Goal: Task Accomplishment & Management: Manage account settings

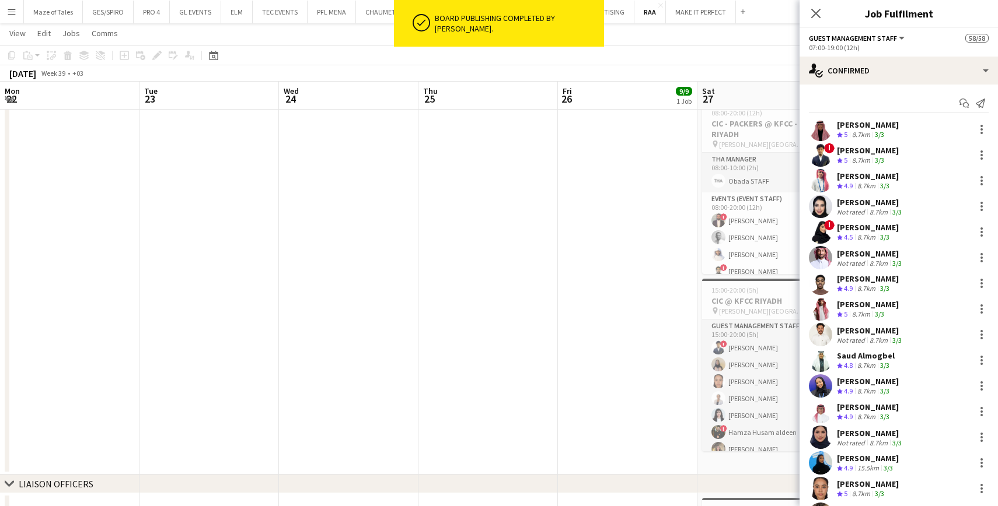
scroll to position [411, 0]
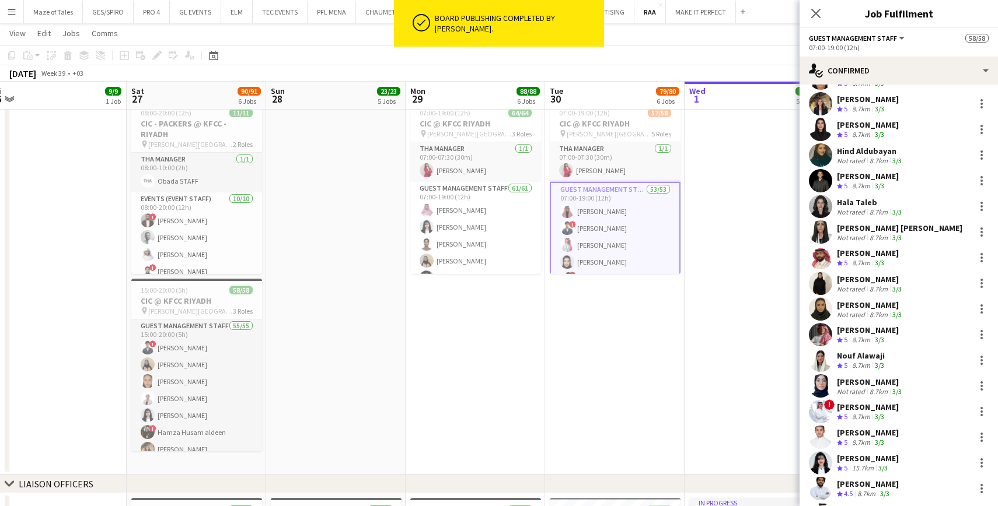
click at [19, 19] on button "Menu" at bounding box center [11, 11] width 23 height 23
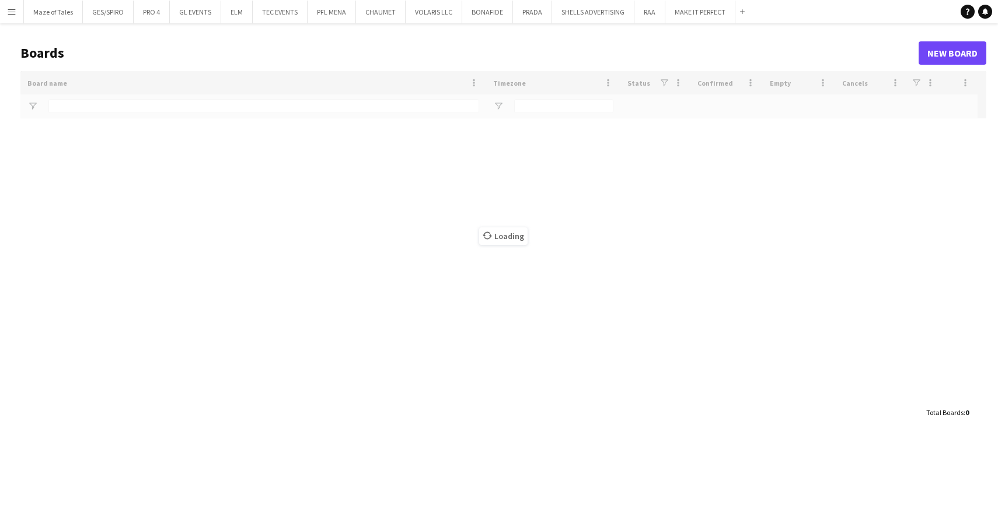
type input "*****"
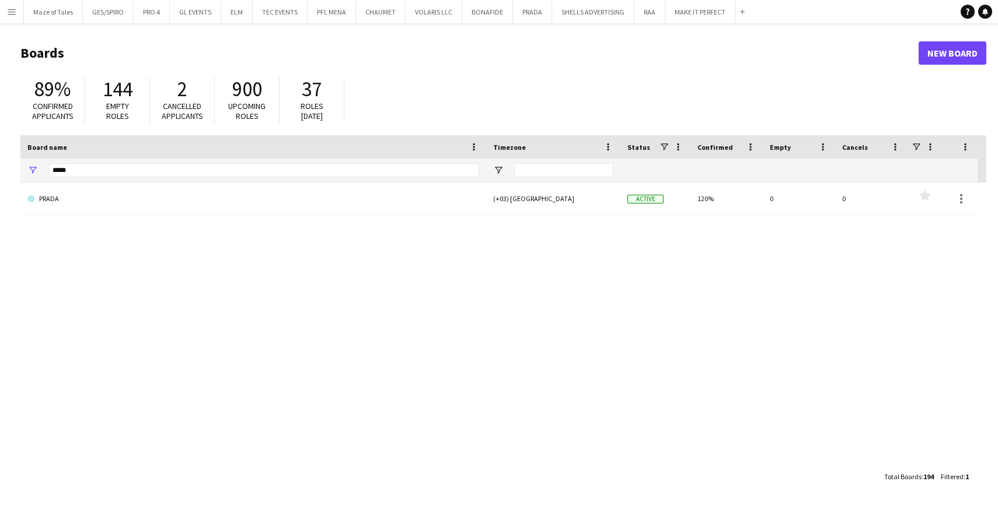
click at [19, 15] on button "Menu" at bounding box center [11, 11] width 23 height 23
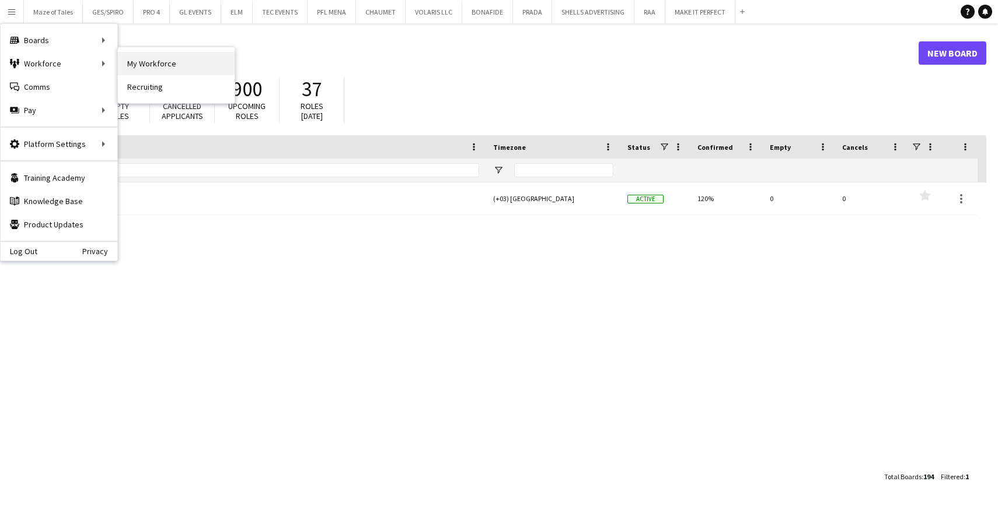
click at [149, 61] on link "My Workforce" at bounding box center [176, 63] width 117 height 23
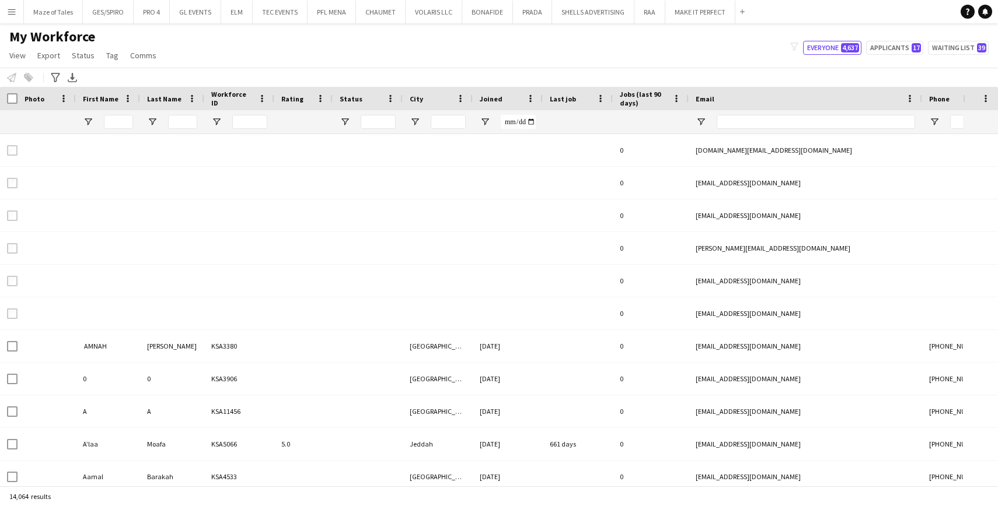
type input "******"
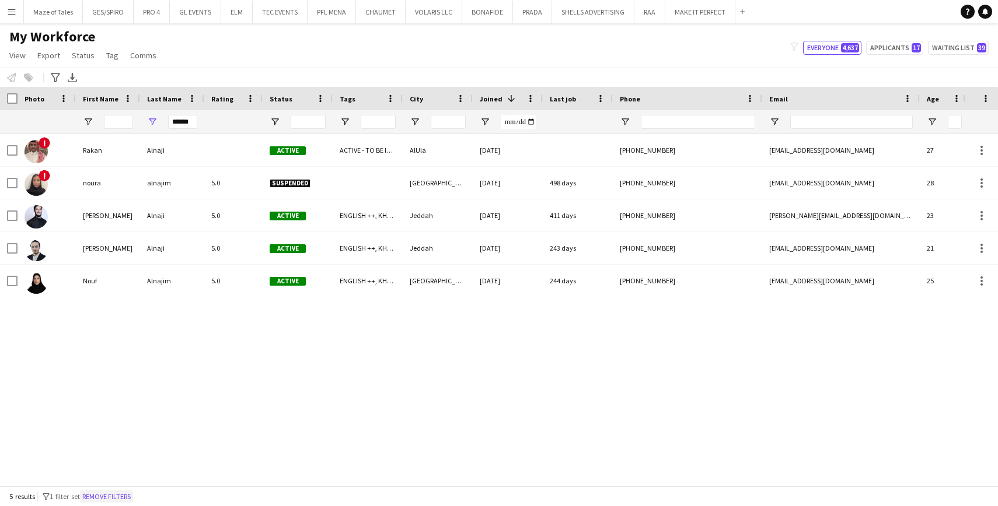
click at [123, 494] on button "Remove filters" at bounding box center [106, 497] width 53 height 13
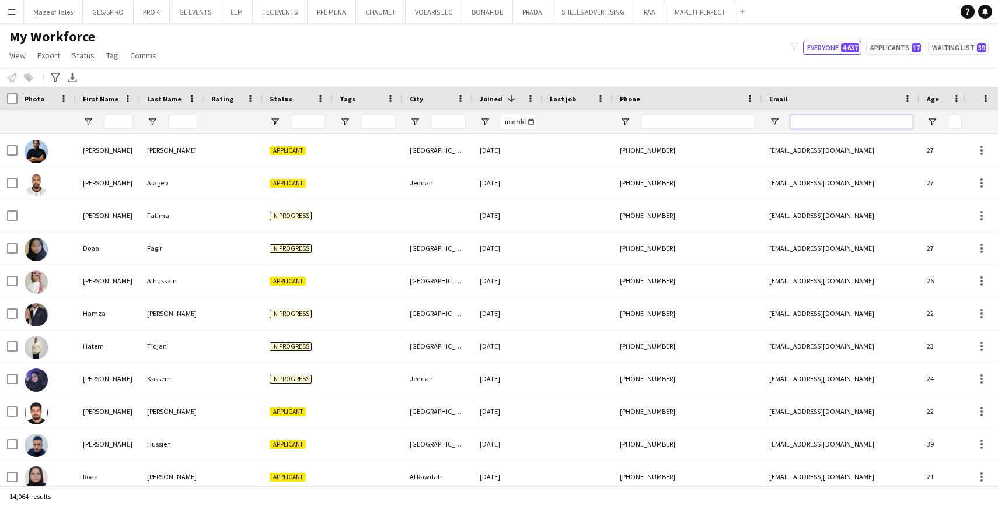
paste input "**********"
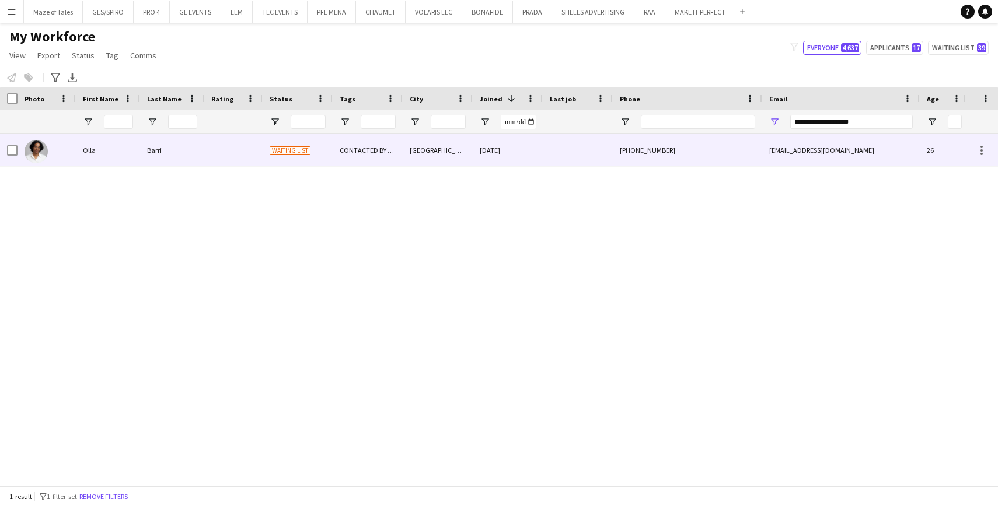
click at [526, 159] on div "01-09-2025" at bounding box center [508, 150] width 70 height 32
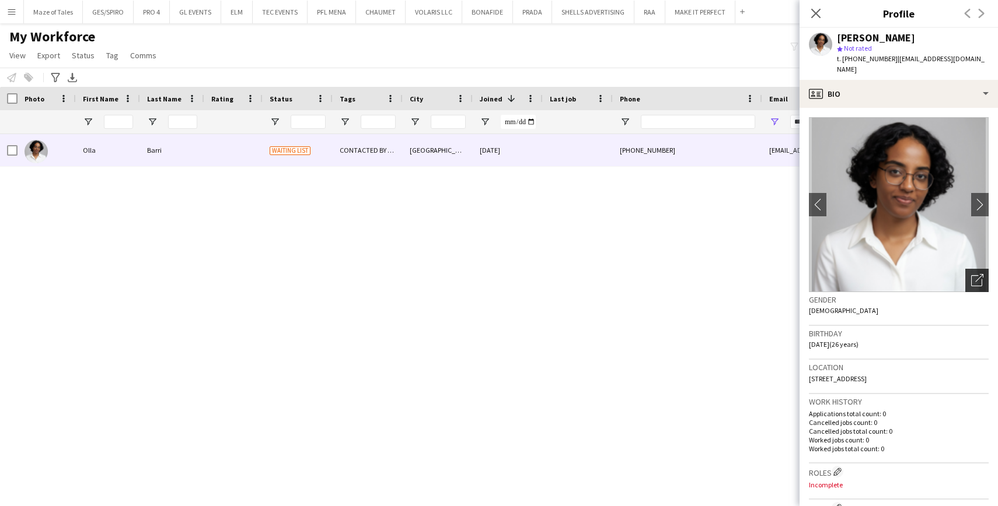
click at [979, 274] on icon "Open photos pop-in" at bounding box center [977, 280] width 12 height 12
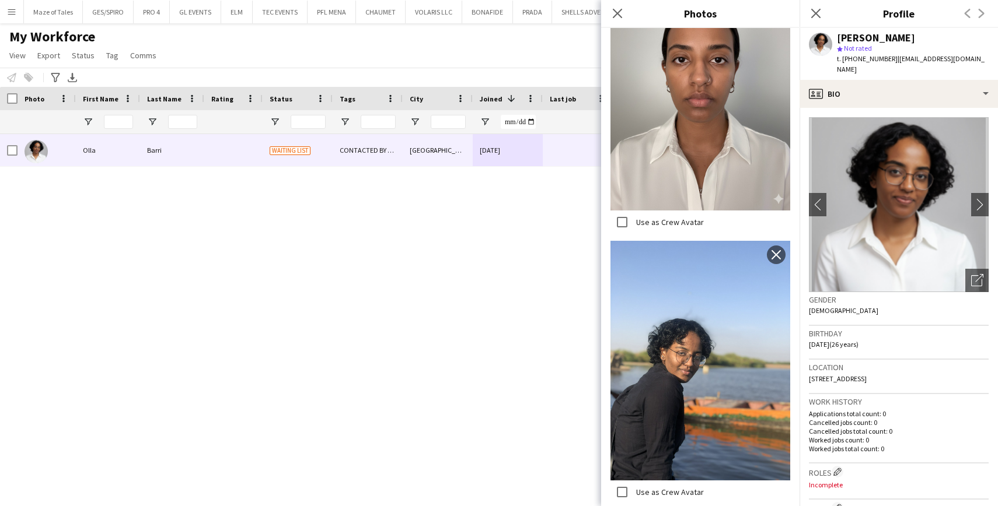
scroll to position [771, 0]
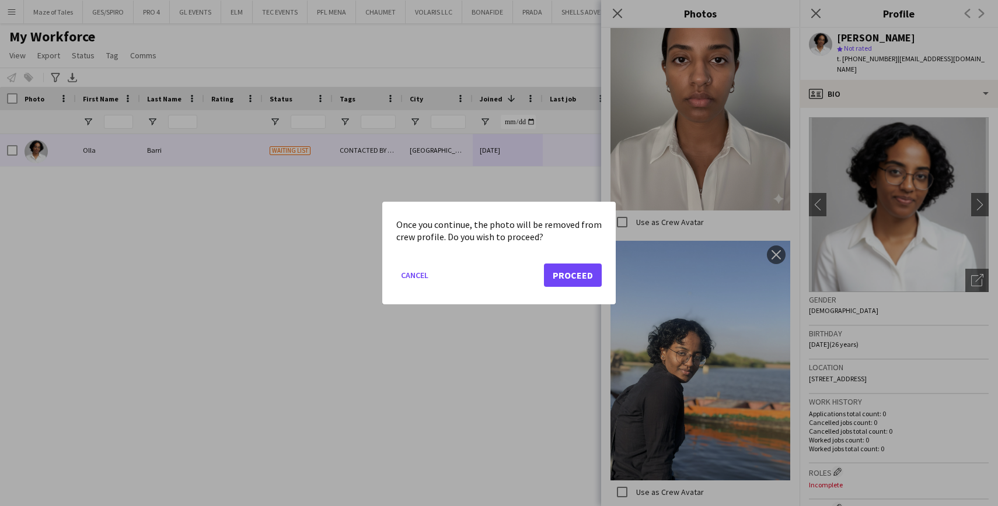
click at [571, 281] on button "Proceed" at bounding box center [573, 275] width 58 height 23
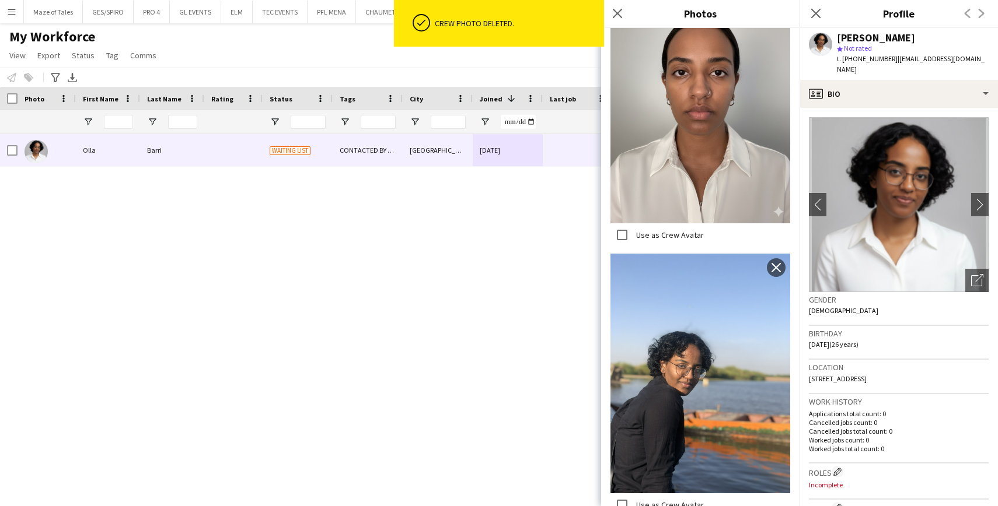
scroll to position [412, 0]
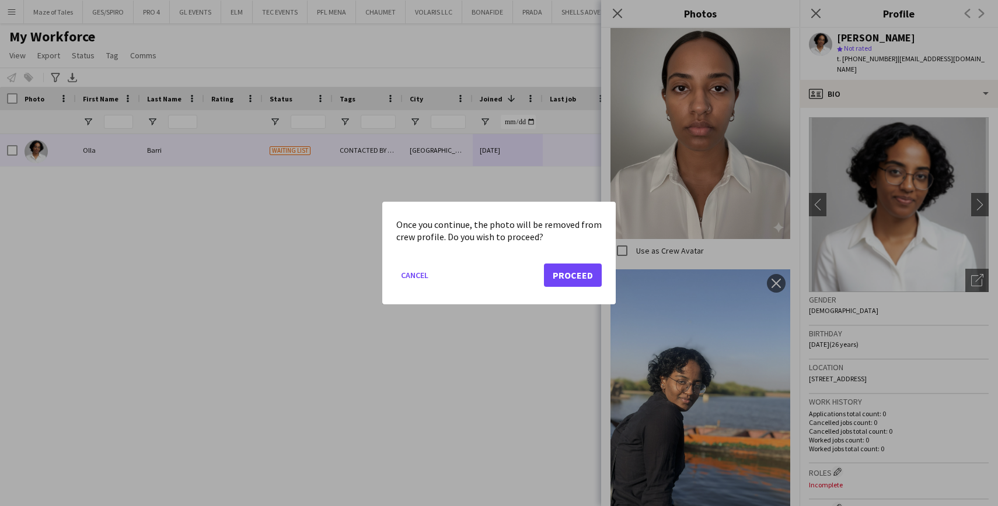
click at [589, 265] on button "Proceed" at bounding box center [573, 275] width 58 height 23
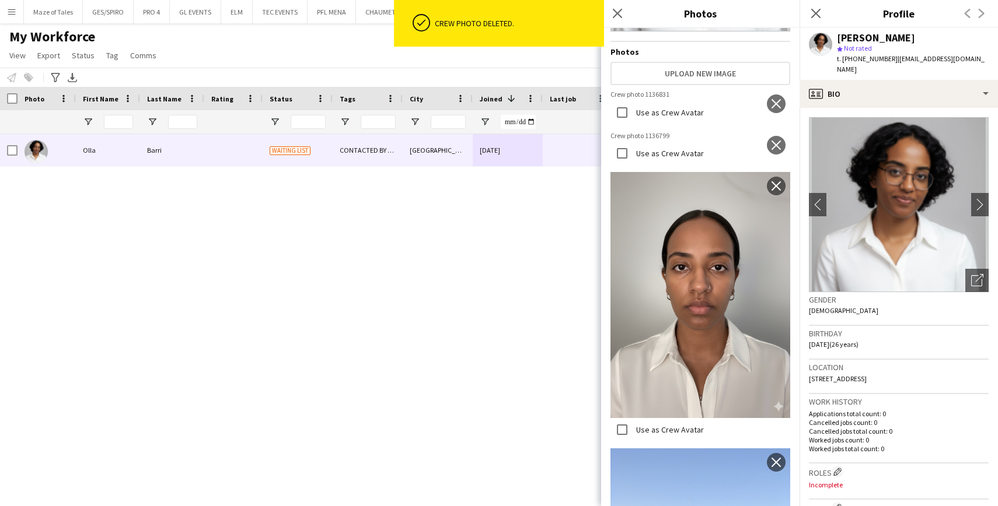
scroll to position [160, 0]
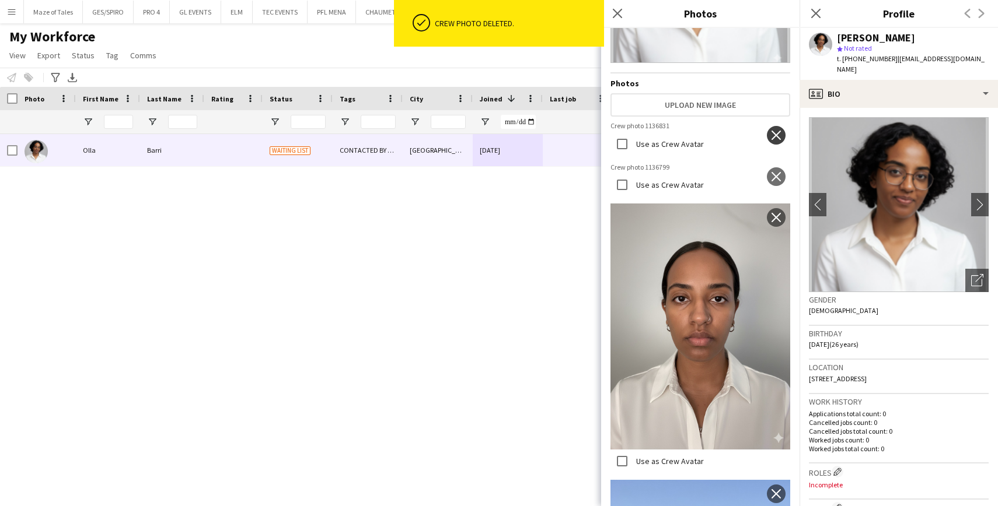
click at [770, 138] on app-icon "close" at bounding box center [776, 135] width 12 height 9
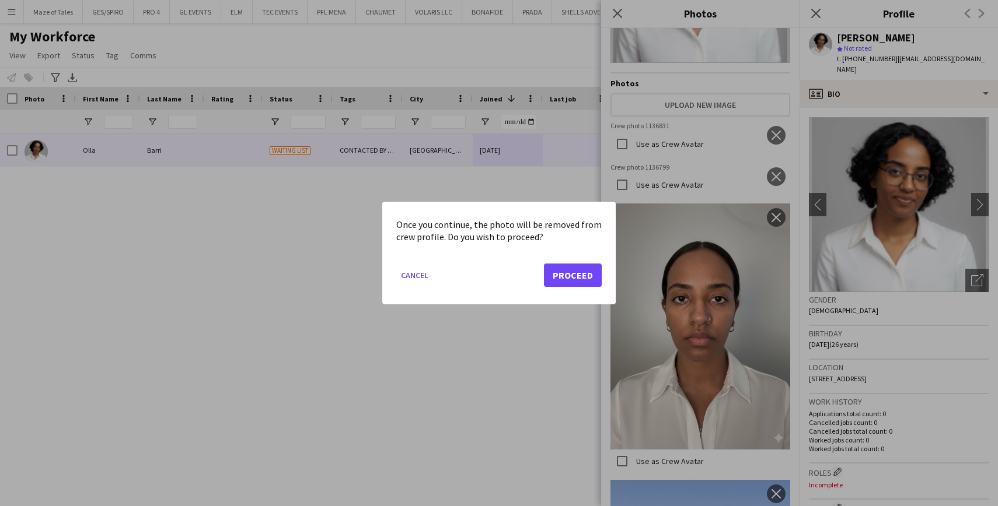
click at [584, 272] on button "Proceed" at bounding box center [573, 275] width 58 height 23
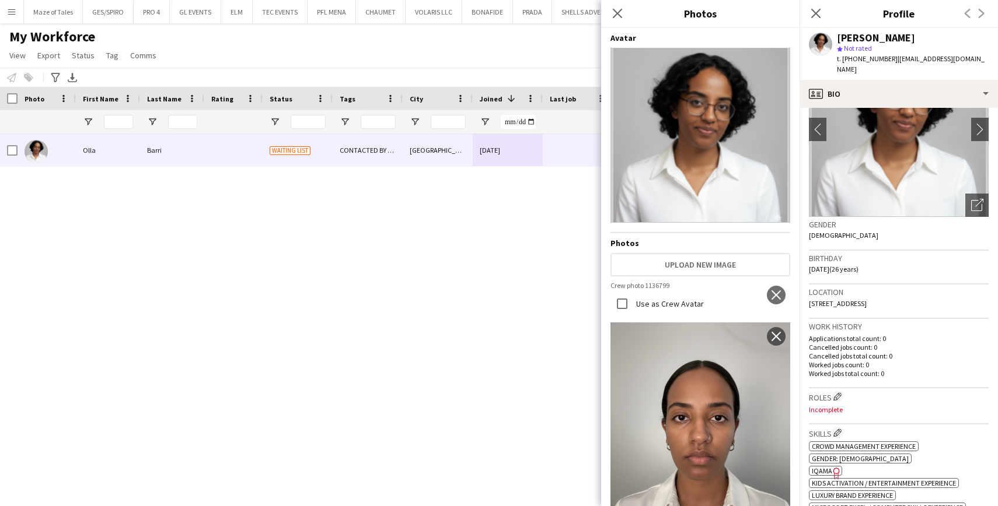
scroll to position [0, 0]
click at [772, 298] on app-icon "close" at bounding box center [776, 295] width 12 height 9
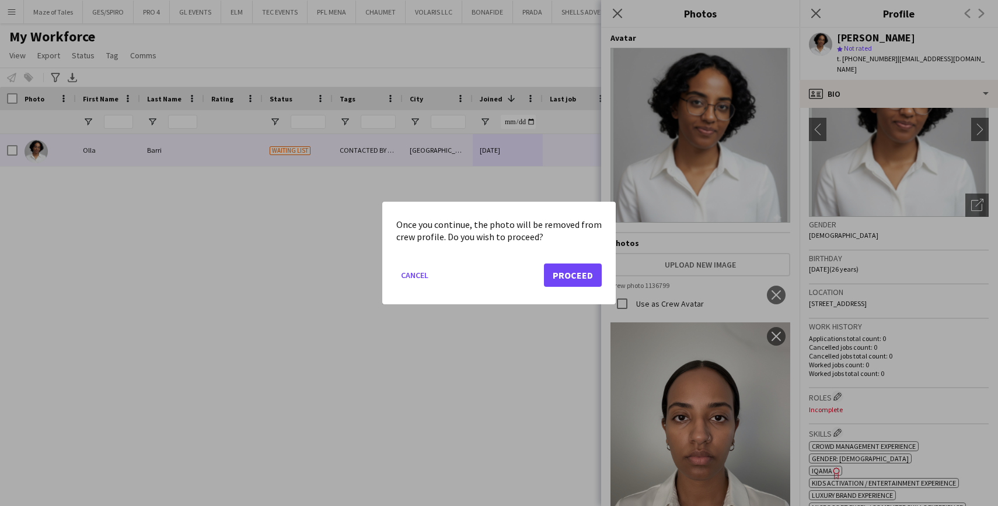
click at [568, 278] on button "Proceed" at bounding box center [573, 275] width 58 height 23
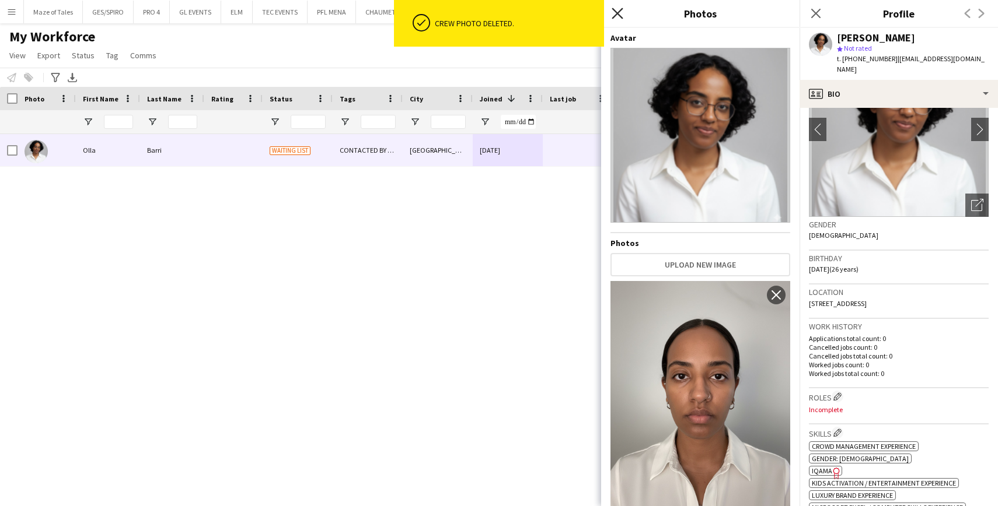
click at [617, 16] on icon "Close pop-in" at bounding box center [617, 13] width 11 height 11
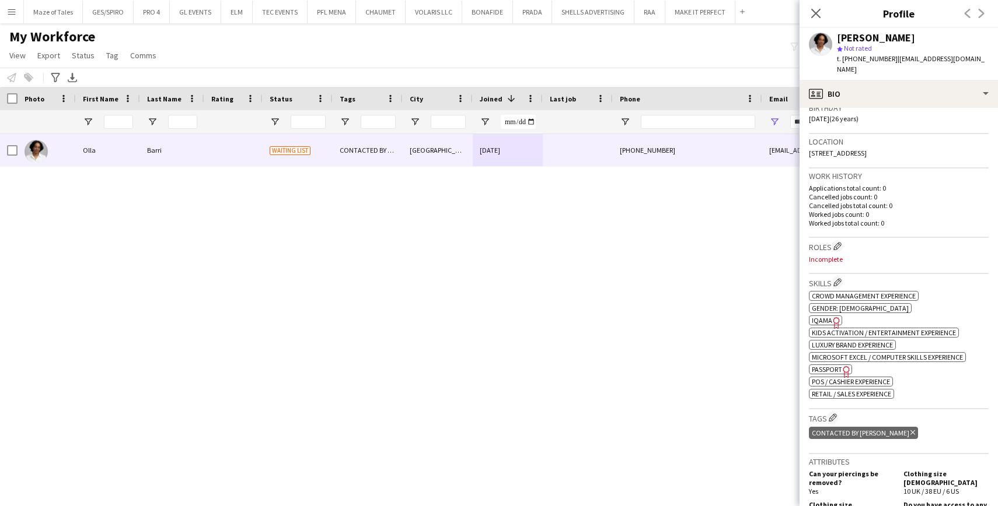
scroll to position [239, 0]
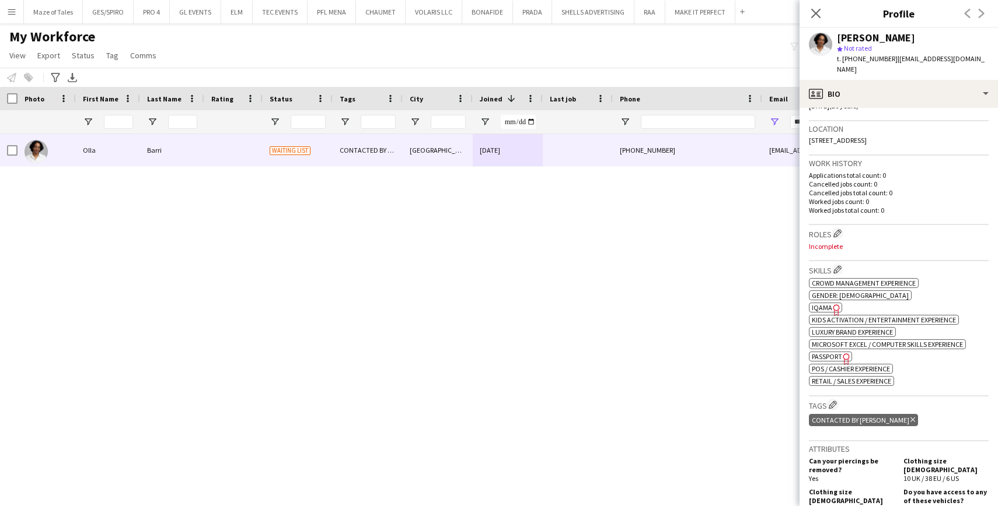
click at [833, 304] on icon "Freelancer has uploaded a photo validation of skill. Click to see" at bounding box center [836, 310] width 12 height 12
click at [822, 352] on span "Passport" at bounding box center [827, 356] width 30 height 9
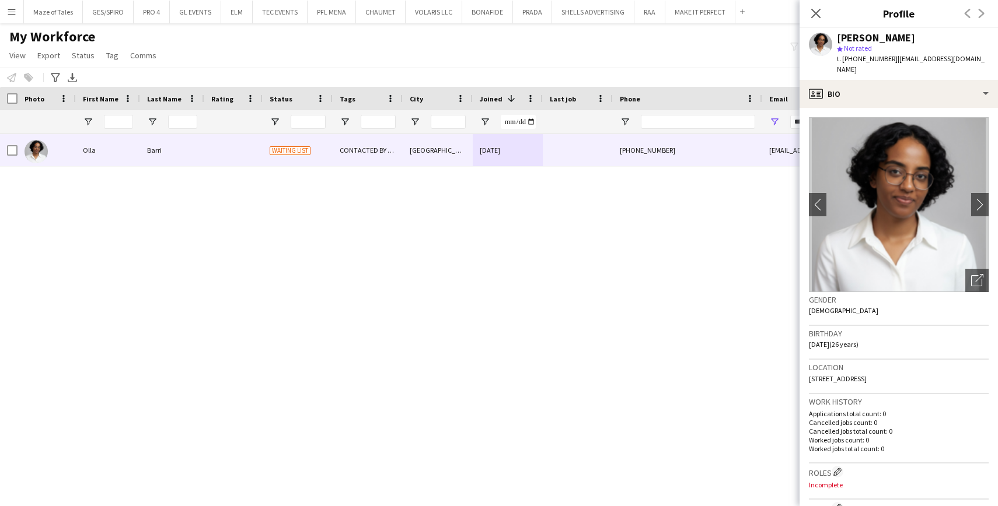
scroll to position [0, 0]
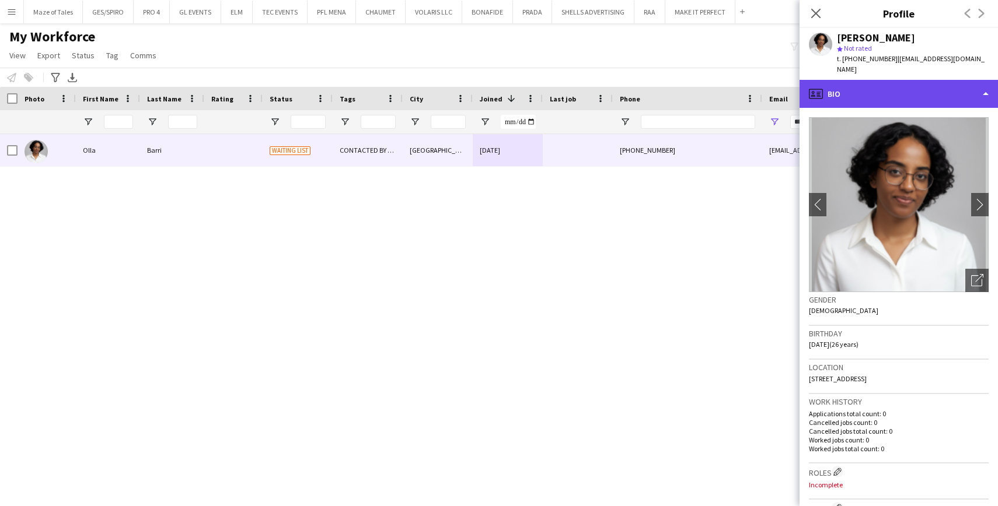
click at [911, 95] on div "profile Bio" at bounding box center [898, 94] width 198 height 28
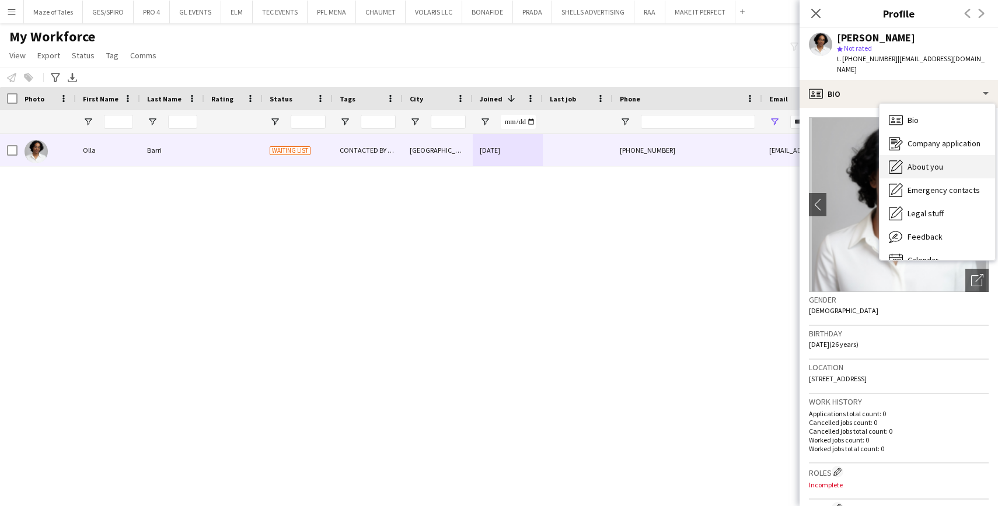
click at [927, 162] on span "About you" at bounding box center [925, 167] width 36 height 11
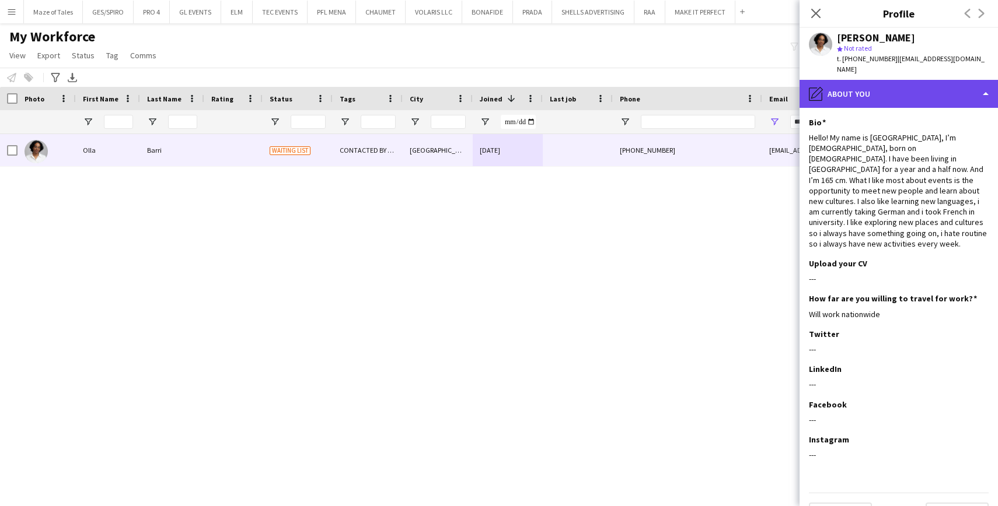
click at [938, 80] on div "pencil4 About you" at bounding box center [898, 94] width 198 height 28
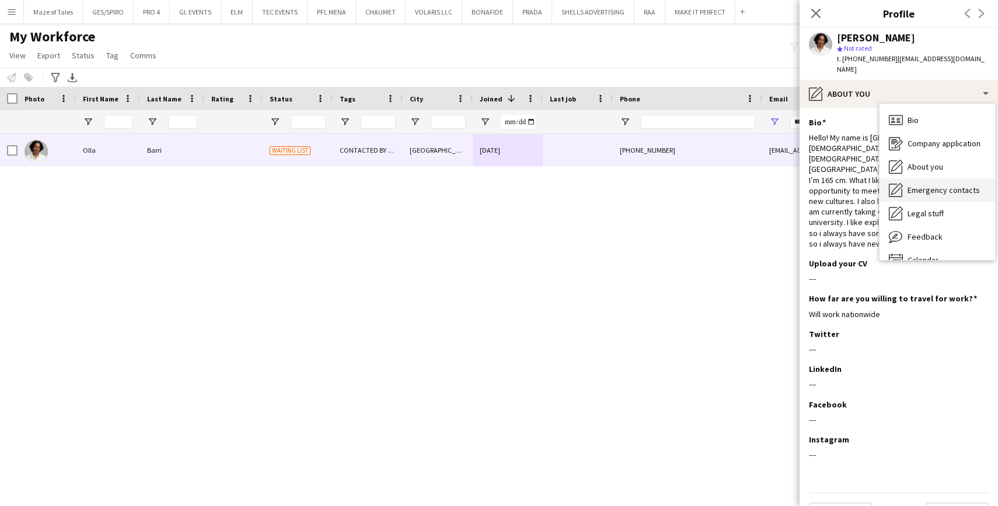
click at [952, 185] on span "Emergency contacts" at bounding box center [943, 190] width 72 height 11
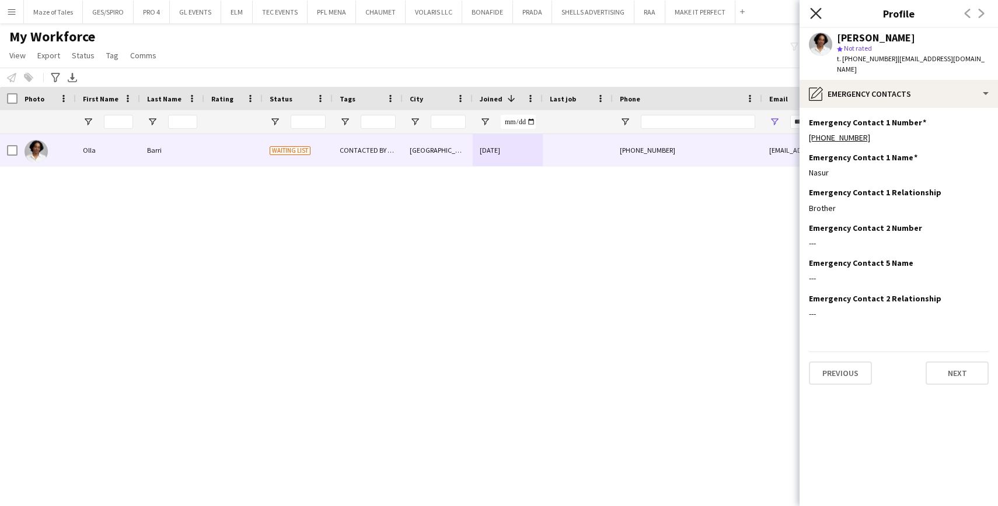
click at [819, 15] on icon "Close pop-in" at bounding box center [815, 13] width 11 height 11
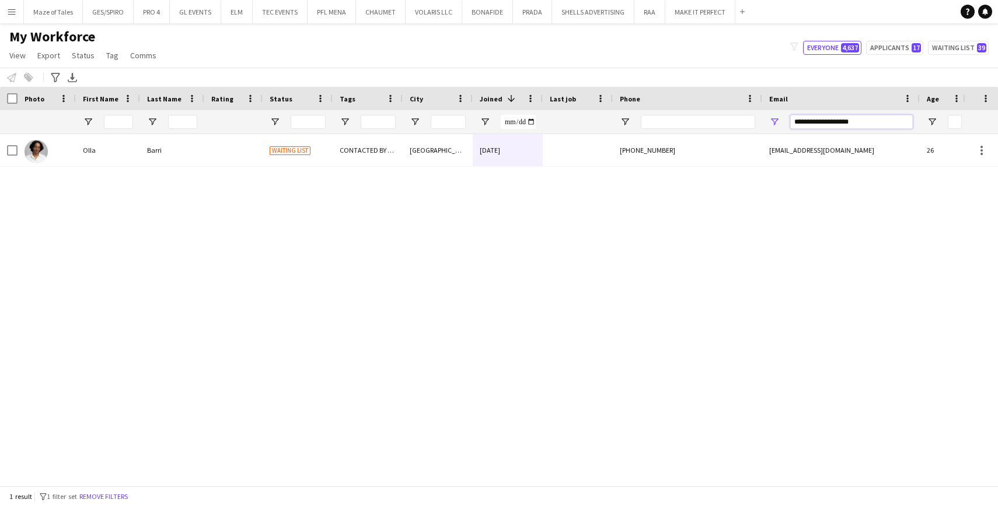
drag, startPoint x: 865, startPoint y: 121, endPoint x: 767, endPoint y: 109, distance: 98.7
click at [768, 109] on div "Workforce Details Photo First Name 1" at bounding box center [594, 110] width 1189 height 47
paste input "********"
type input "**********"
click at [682, 162] on div "+966547696015" at bounding box center [687, 150] width 149 height 32
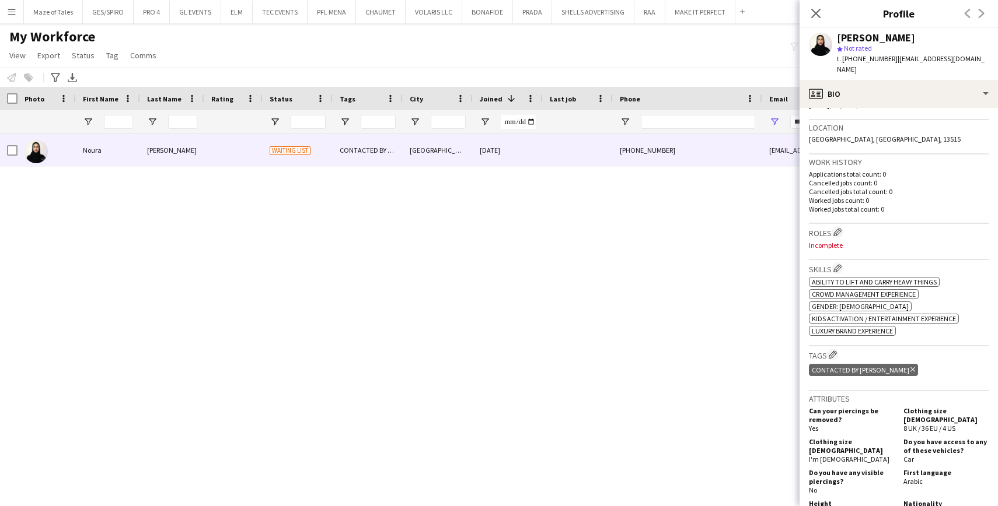
scroll to position [198, 0]
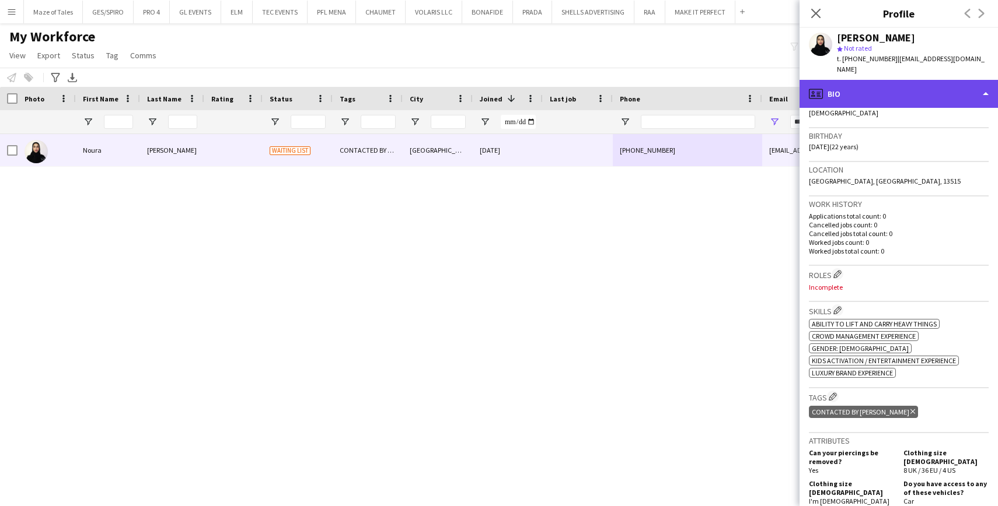
click at [925, 87] on div "profile Bio" at bounding box center [898, 94] width 198 height 28
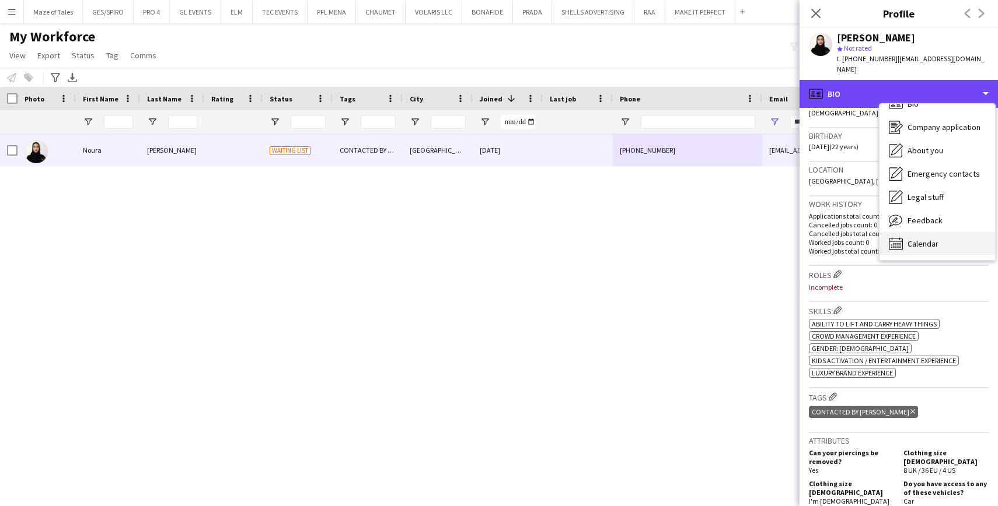
scroll to position [16, 0]
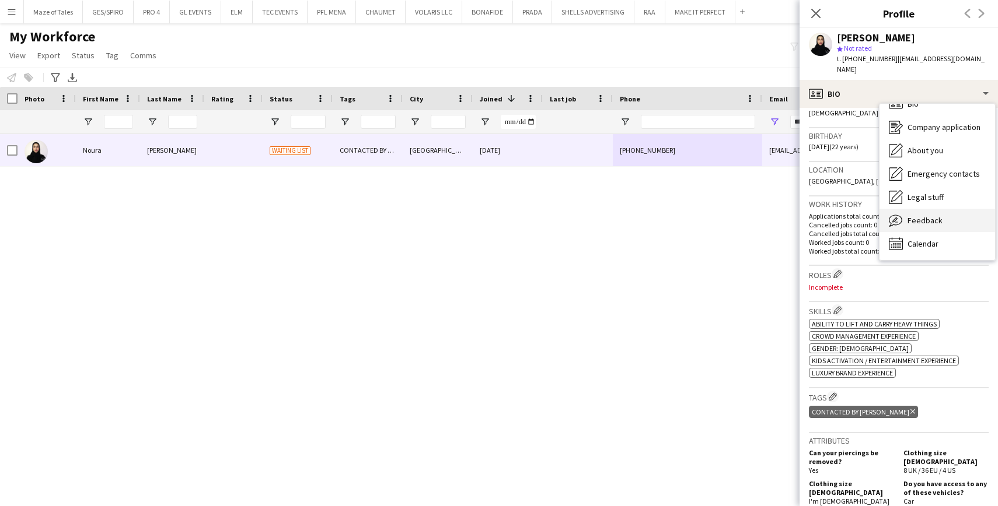
click at [928, 221] on span "Feedback" at bounding box center [924, 220] width 35 height 11
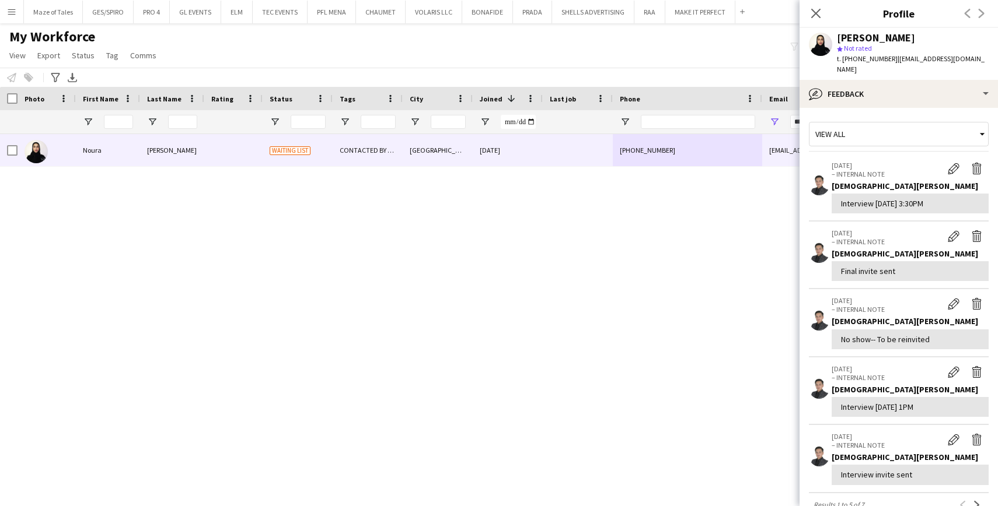
scroll to position [0, 0]
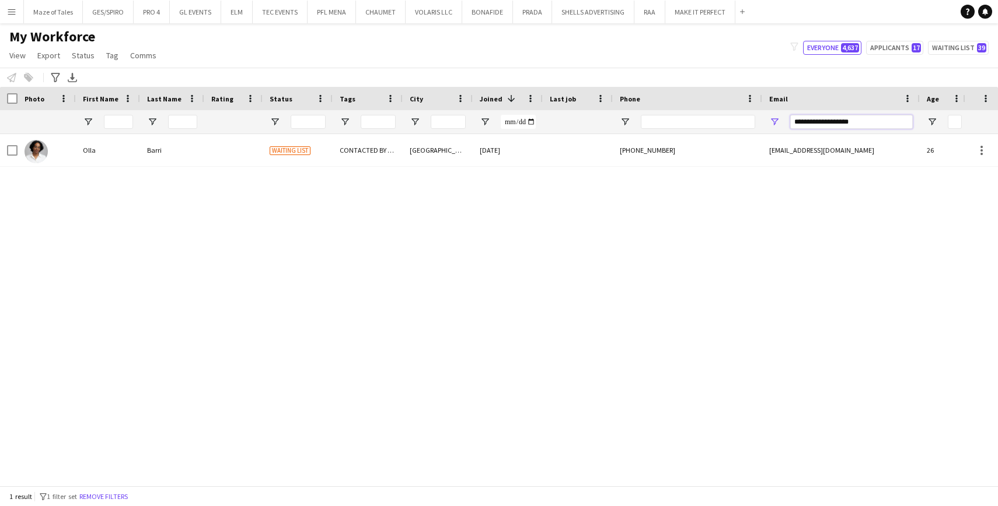
click at [824, 124] on input "**********" at bounding box center [851, 122] width 123 height 14
paste input "********"
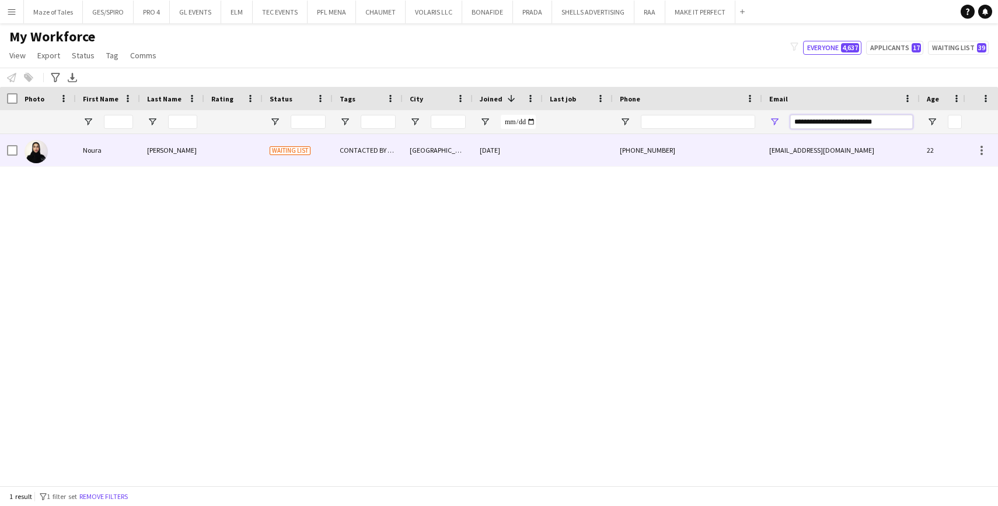
type input "**********"
click at [687, 145] on div "+966547696015" at bounding box center [687, 150] width 149 height 32
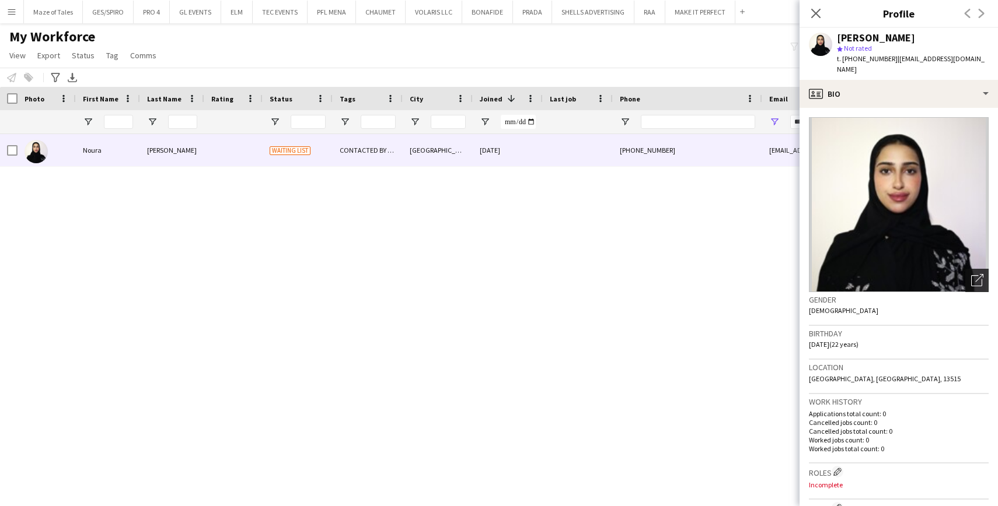
click at [980, 278] on icon "Open photos pop-in" at bounding box center [977, 280] width 12 height 12
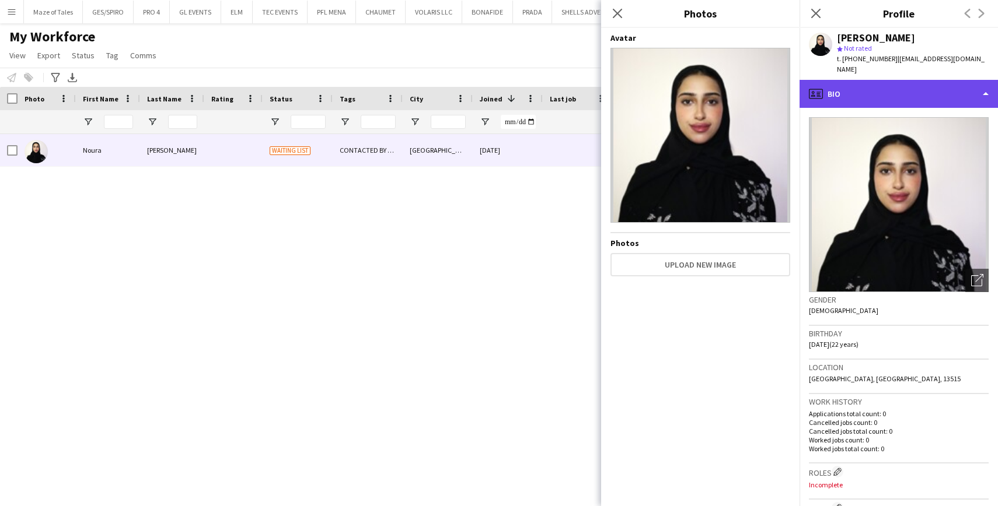
click at [899, 96] on div "profile Bio" at bounding box center [898, 94] width 198 height 28
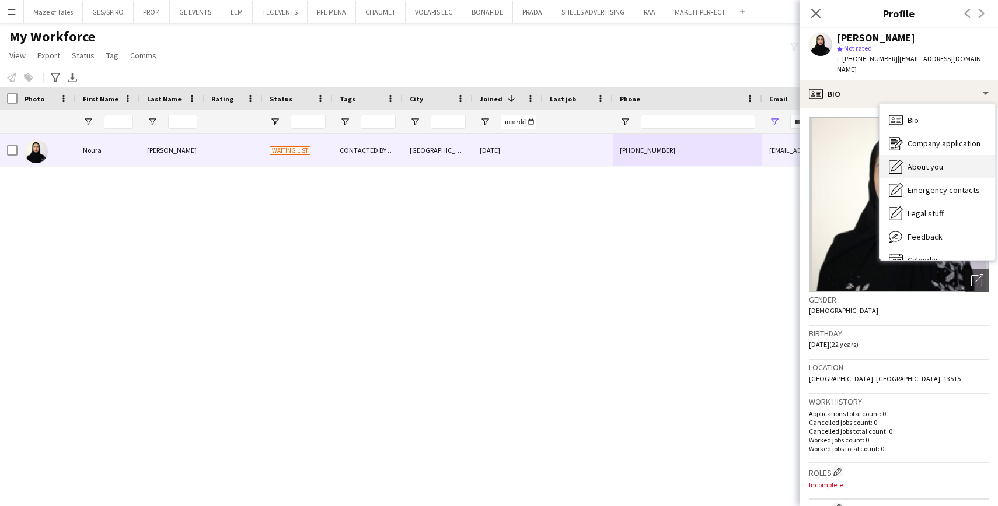
click at [924, 165] on span "About you" at bounding box center [925, 167] width 36 height 11
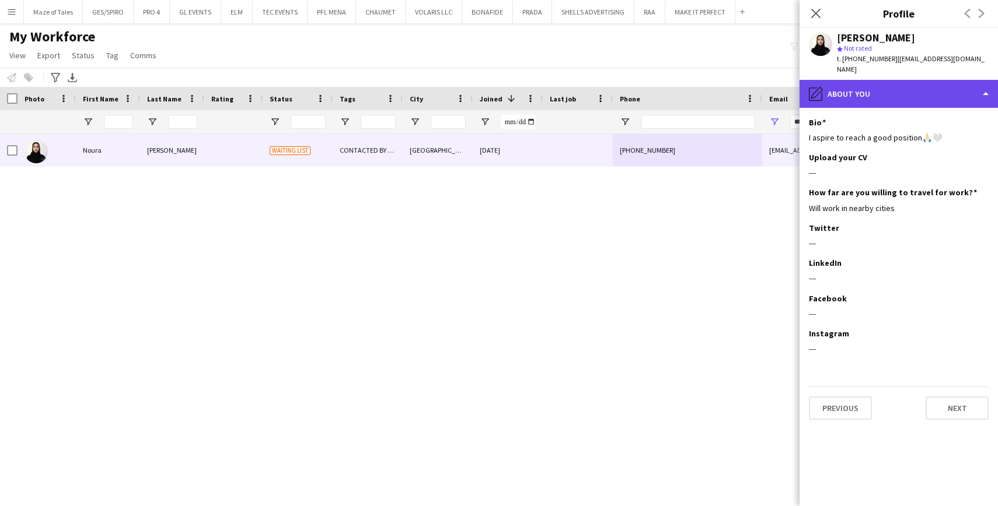
click at [898, 89] on div "pencil4 About you" at bounding box center [898, 94] width 198 height 28
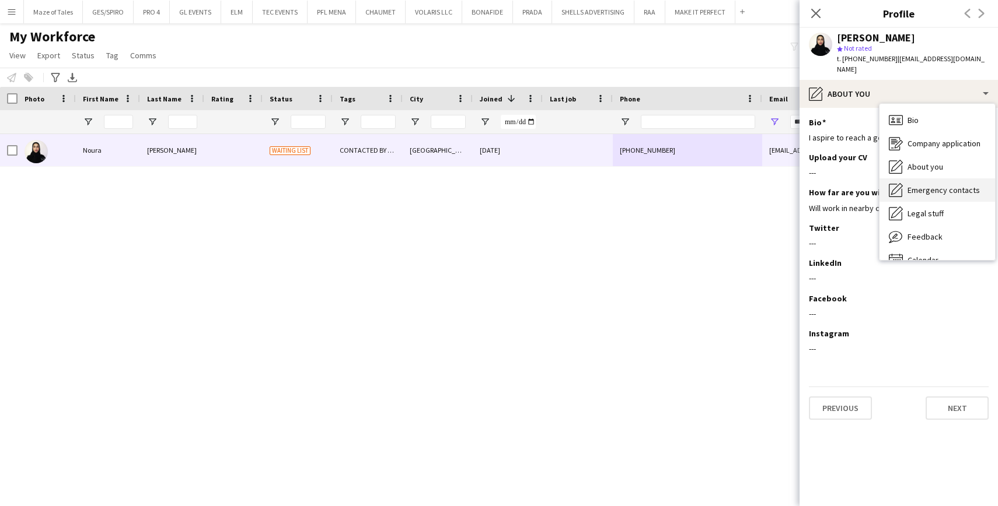
click at [931, 189] on span "Emergency contacts" at bounding box center [943, 190] width 72 height 11
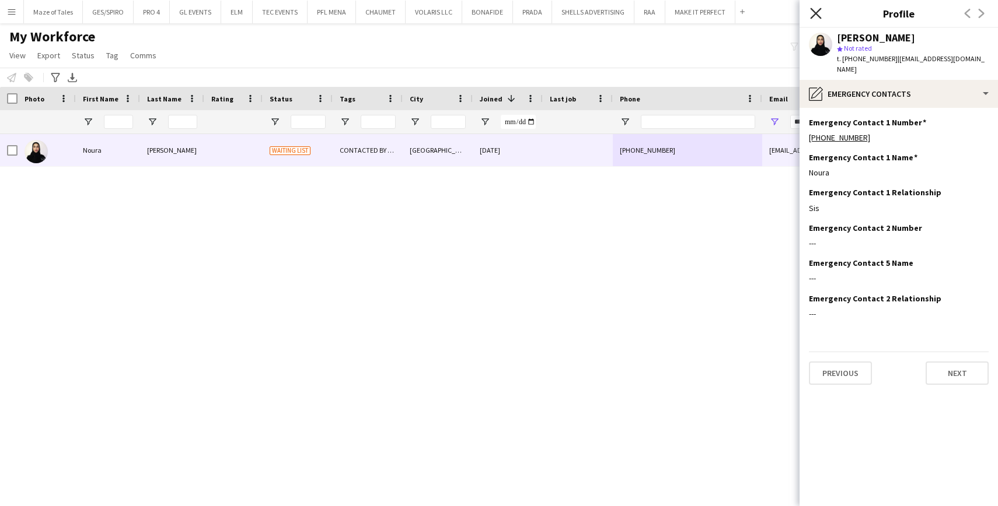
click at [819, 11] on icon at bounding box center [815, 13] width 11 height 11
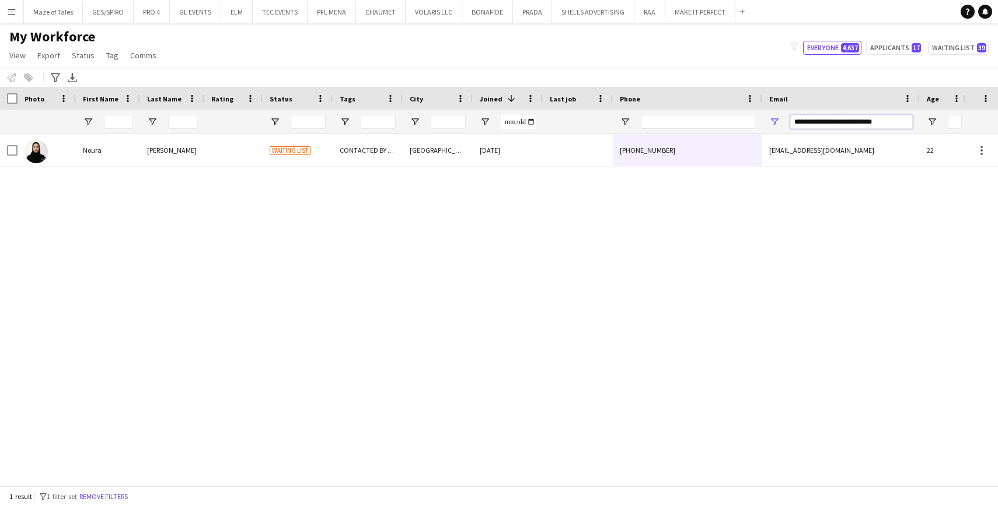
click at [834, 121] on input "**********" at bounding box center [851, 122] width 123 height 14
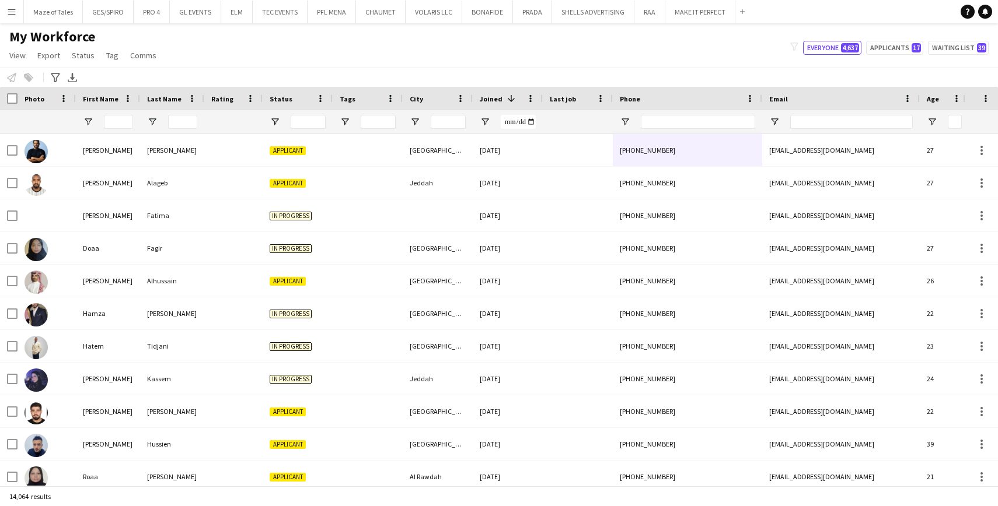
click at [343, 116] on div at bounding box center [368, 121] width 70 height 23
click at [343, 119] on span "Open Filter Menu" at bounding box center [345, 122] width 11 height 11
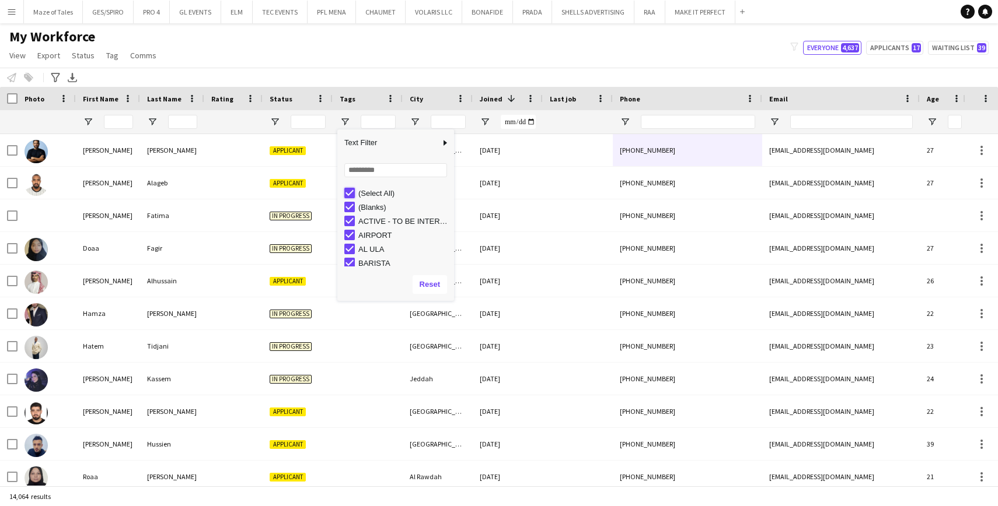
type input "***"
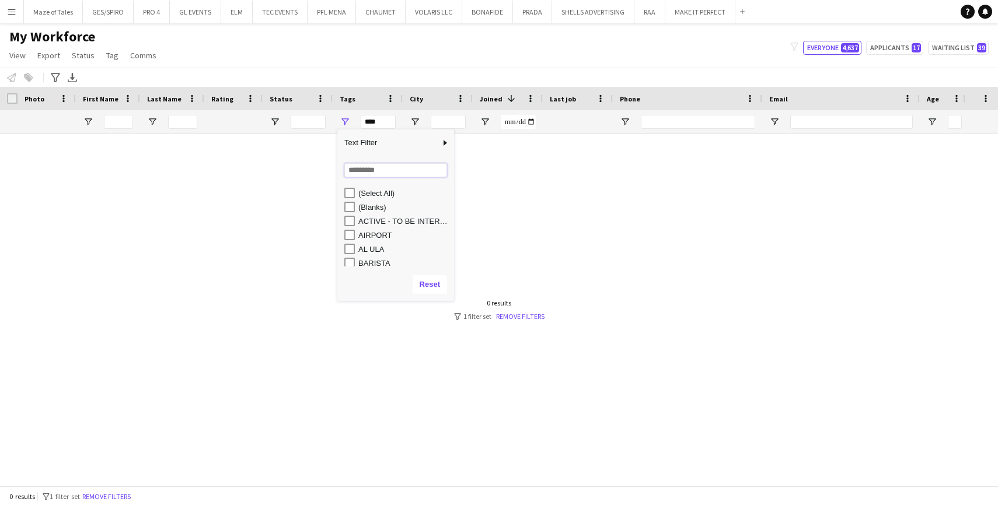
click at [365, 171] on input "Search filter values" at bounding box center [395, 170] width 103 height 14
type input "*"
type input "**********"
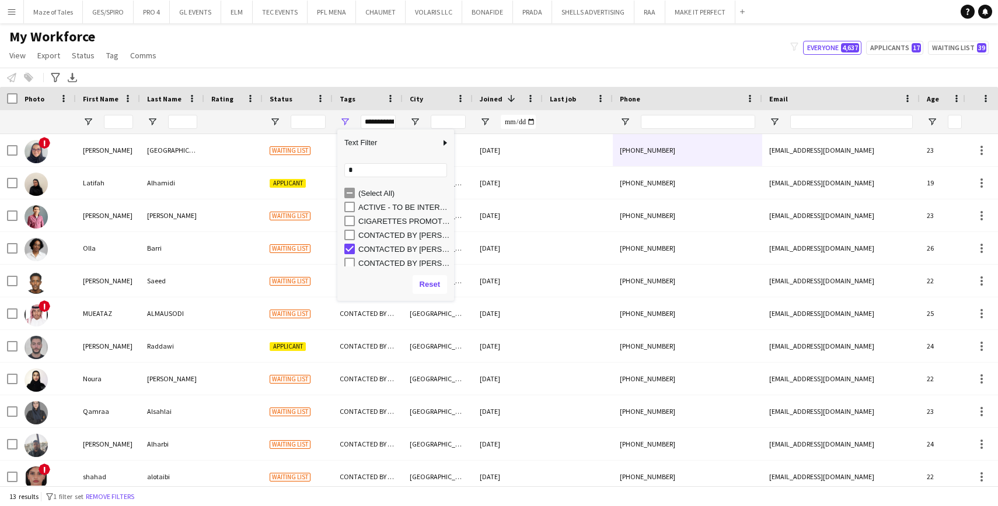
click at [401, 46] on div "My Workforce View Views Default view Basic Export View Full Name TAGS Test New …" at bounding box center [499, 48] width 998 height 40
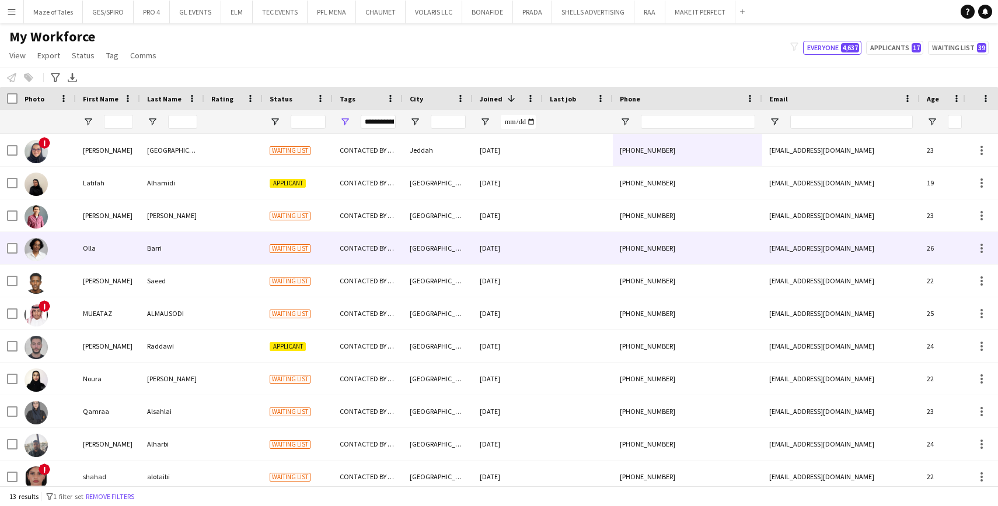
click at [328, 245] on div "Waiting list" at bounding box center [298, 248] width 70 height 32
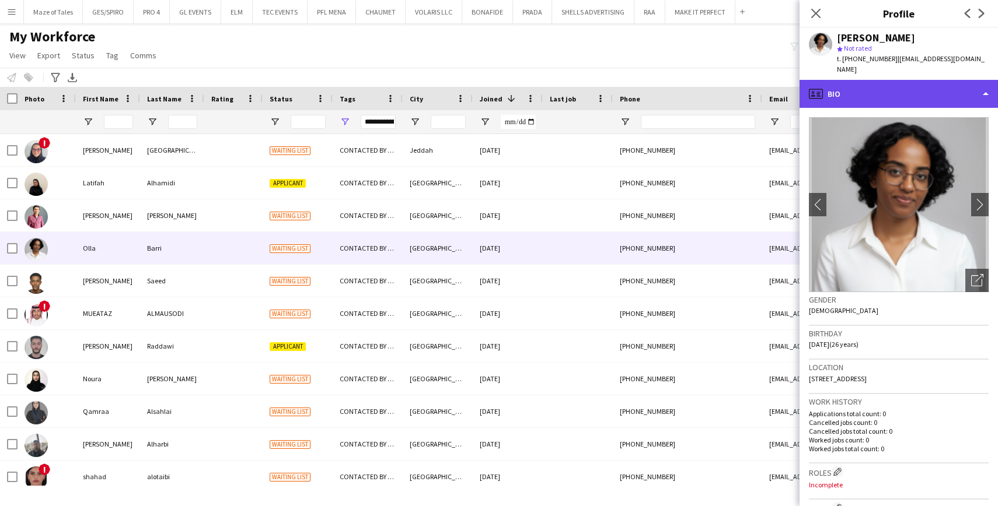
click at [870, 85] on div "profile Bio" at bounding box center [898, 94] width 198 height 28
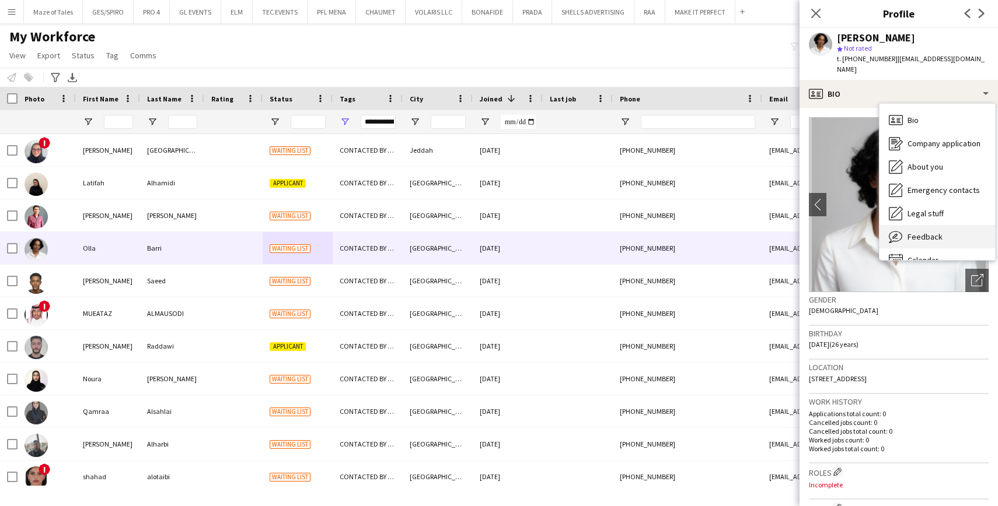
click at [927, 232] on span "Feedback" at bounding box center [924, 237] width 35 height 11
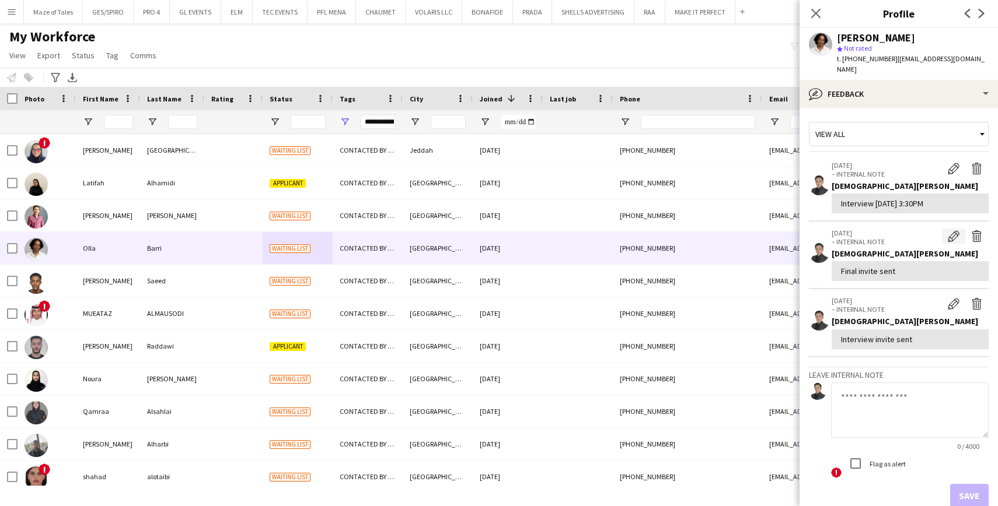
click at [952, 230] on app-icon "Edit internal note" at bounding box center [954, 236] width 12 height 12
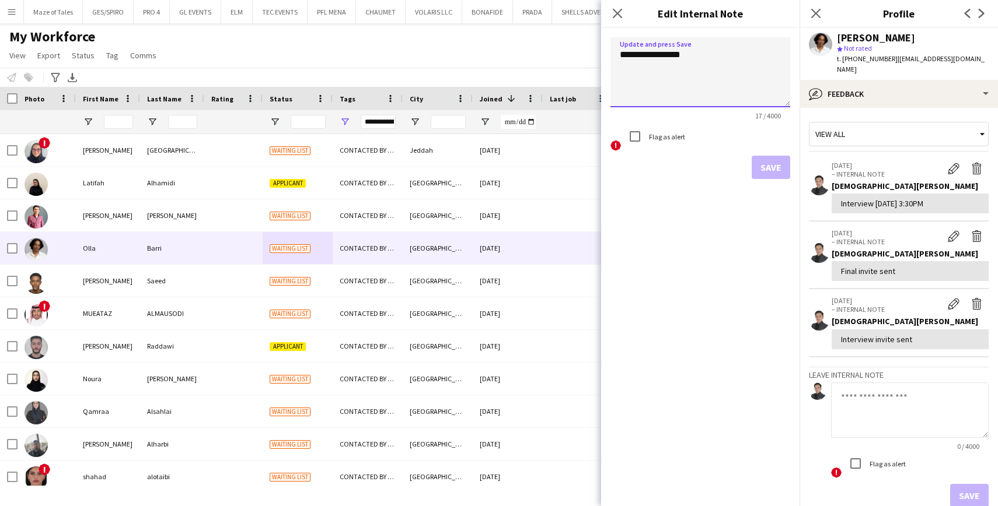
click at [621, 50] on textarea "**********" at bounding box center [700, 72] width 180 height 70
type textarea "**********"
click at [773, 163] on button "Save" at bounding box center [771, 167] width 39 height 23
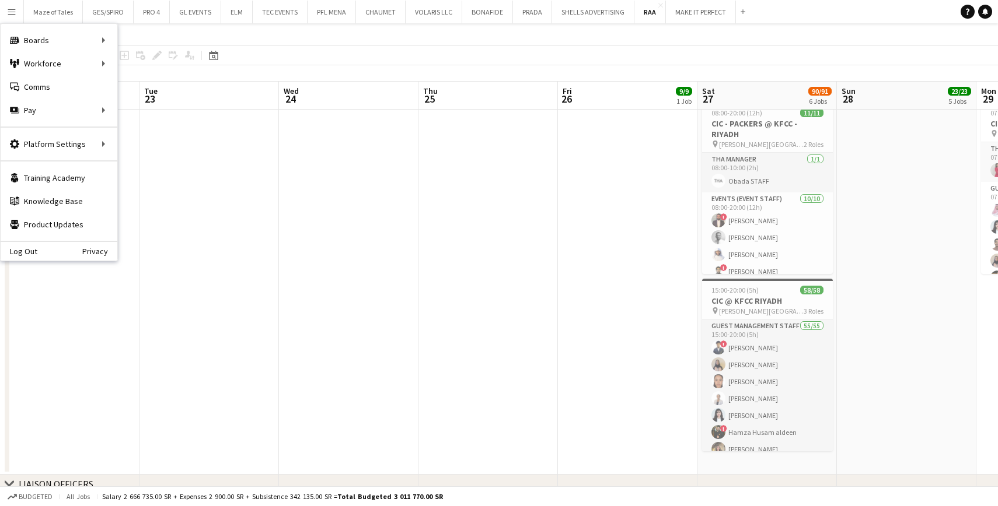
scroll to position [0, 571]
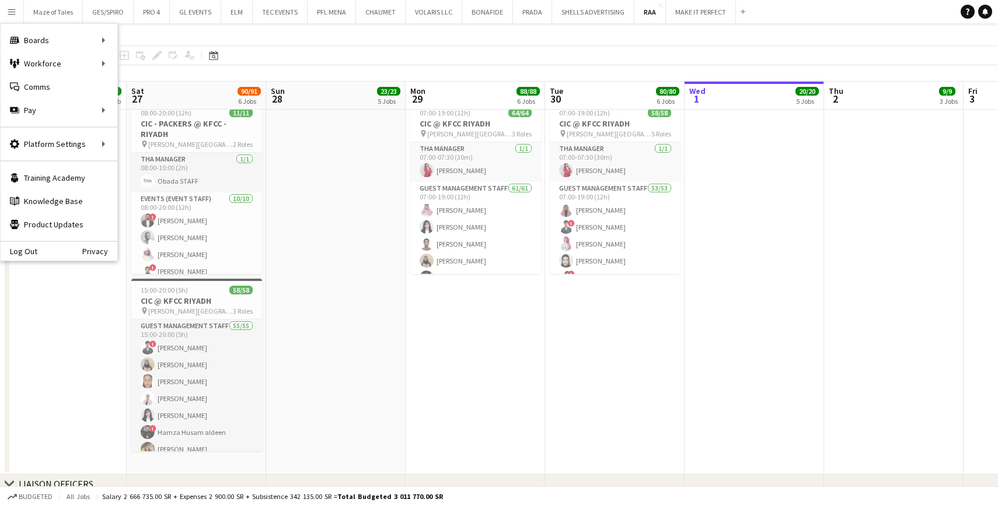
click at [426, 364] on app-date-cell "07:00-19:00 (12h) 64/64 CIC @ KFCC RIYADH pin King Fahad Cultural Center 3 Role…" at bounding box center [475, 286] width 139 height 378
